Goal: Check status: Check status

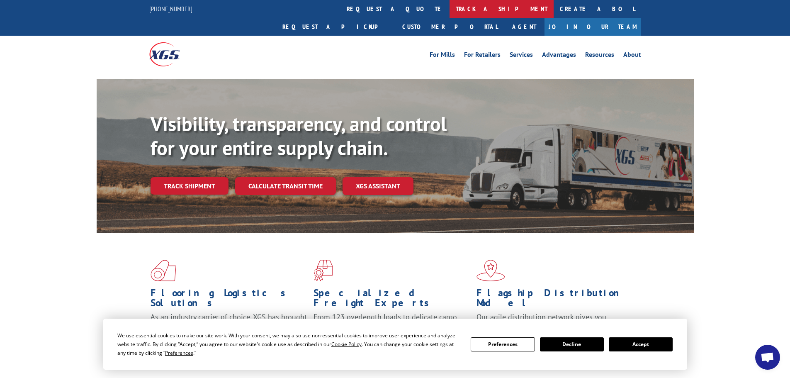
click at [450, 12] on link "track a shipment" at bounding box center [502, 9] width 104 height 18
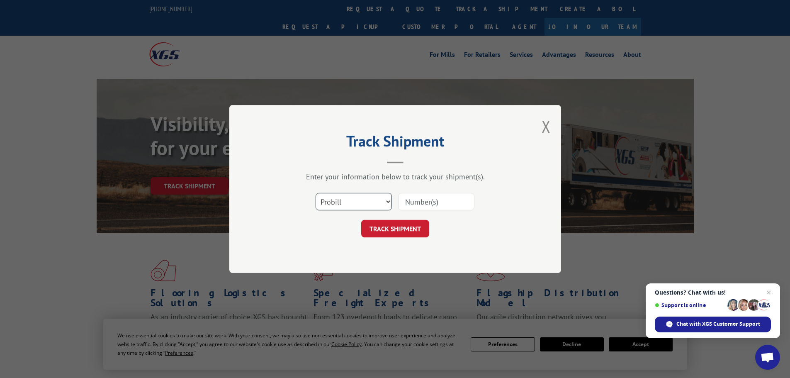
click at [388, 200] on select "Select category... Probill BOL PO" at bounding box center [354, 201] width 76 height 17
select select "bol"
click at [316, 193] on select "Select category... Probill BOL PO" at bounding box center [354, 201] width 76 height 17
click at [414, 201] on input at bounding box center [436, 201] width 76 height 17
paste input "6013206"
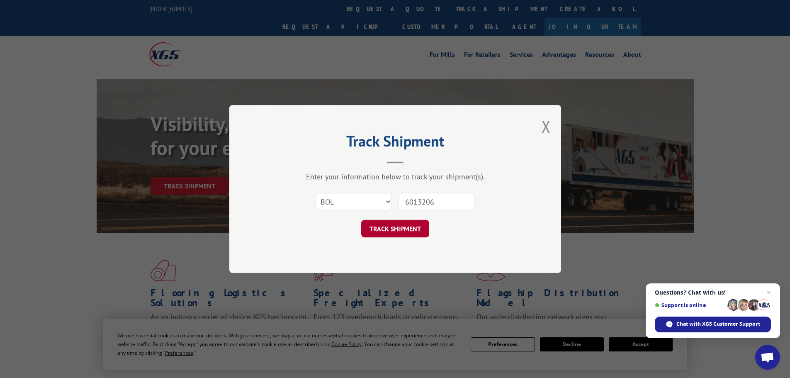
type input "6013206"
click at [404, 228] on button "TRACK SHIPMENT" at bounding box center [395, 228] width 68 height 17
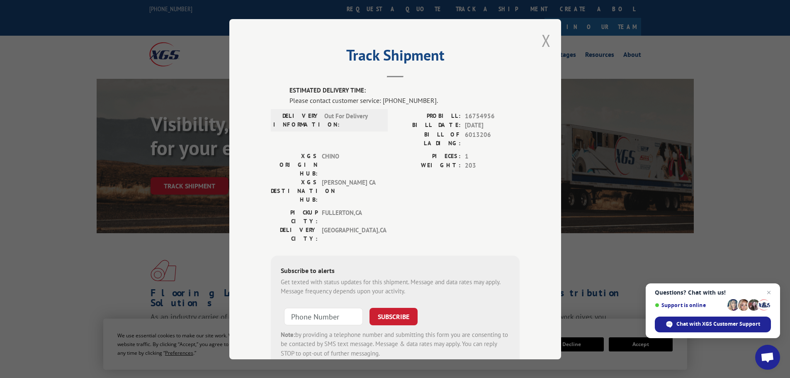
click at [544, 40] on button "Close modal" at bounding box center [546, 40] width 9 height 22
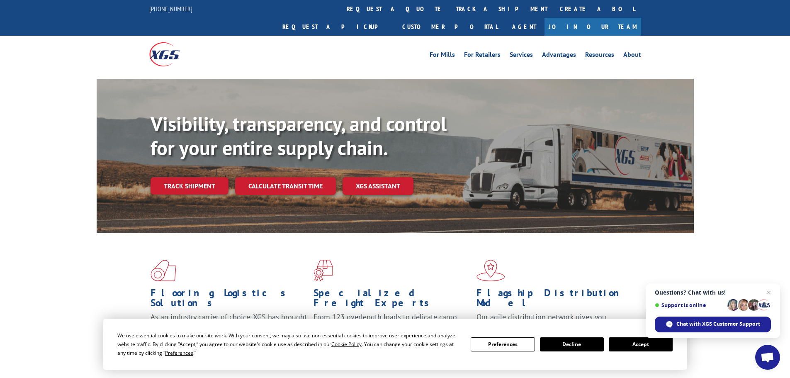
click at [591, 342] on button "Decline" at bounding box center [572, 344] width 64 height 14
